Goal: Information Seeking & Learning: Understand process/instructions

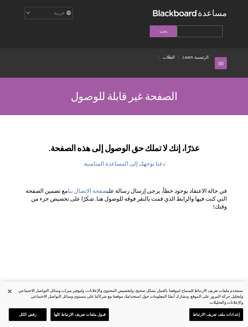
click at [102, 160] on link "دعنا نوجهك إلى المساعدة المناسبة." at bounding box center [124, 163] width 82 height 7
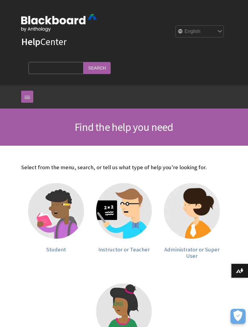
click at [30, 98] on link at bounding box center [27, 97] width 12 height 12
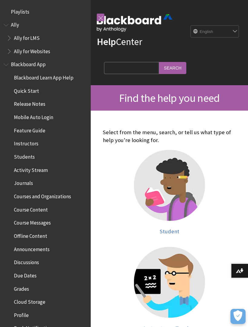
click at [112, 82] on div "Help Center English عربية Català Cymraeg Deutsch Español Suomi Français עברית I…" at bounding box center [169, 42] width 157 height 85
click at [100, 18] on link at bounding box center [101, 18] width 8 height 8
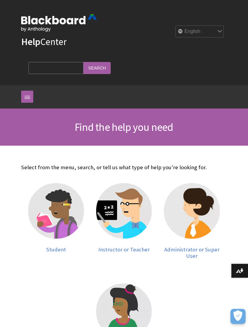
click at [18, 6] on div "Help Center English عربية Català Cymraeg Deutsch Español Suomi Français עברית I…" at bounding box center [124, 42] width 218 height 85
click at [234, 312] on icon "فتح التفضيلات" at bounding box center [237, 315] width 9 height 11
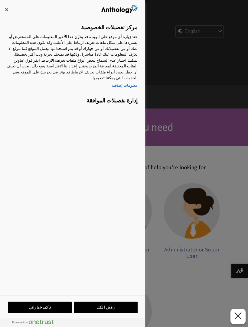
click at [239, 316] on icon "إغلاق التفضيلات" at bounding box center [237, 315] width 7 height 7
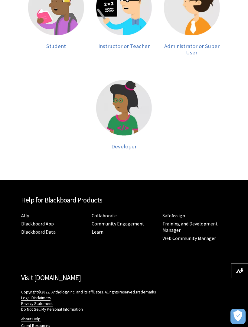
scroll to position [231, 0]
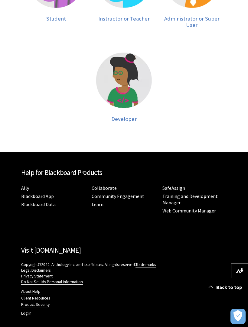
click at [213, 283] on link "Back to top" at bounding box center [226, 287] width 44 height 11
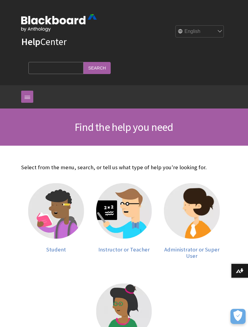
click at [0, 0] on img at bounding box center [0, 0] width 0 height 0
click at [237, 276] on button "Download alternative formats ..." at bounding box center [239, 270] width 17 height 15
click at [215, 26] on select "English عربية Català Cymraeg Deutsch Español Suomi Français עברית Italiano 日本語 …" at bounding box center [200, 32] width 48 height 12
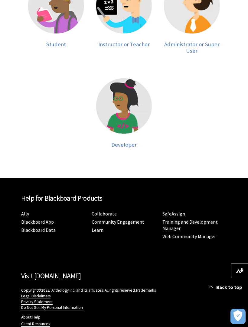
scroll to position [231, 0]
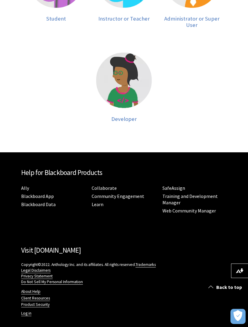
click at [211, 289] on span at bounding box center [210, 286] width 5 height 5
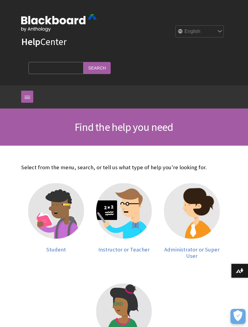
click at [170, 221] on img at bounding box center [192, 211] width 56 height 56
click at [23, 98] on link at bounding box center [27, 97] width 12 height 12
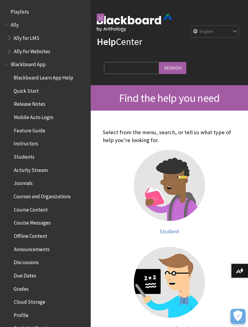
click at [97, 94] on h1 "Find the help you need" at bounding box center [169, 97] width 145 height 13
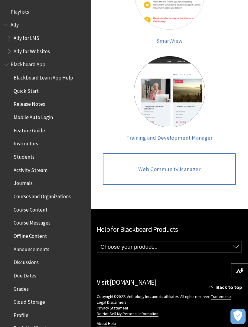
scroll to position [826, 0]
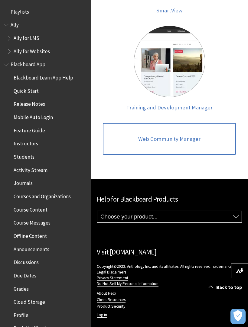
click at [102, 312] on link "Log in" at bounding box center [102, 314] width 10 height 5
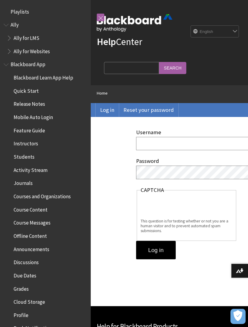
click at [100, 18] on link at bounding box center [101, 18] width 8 height 8
